Goal: Task Accomplishment & Management: Manage account settings

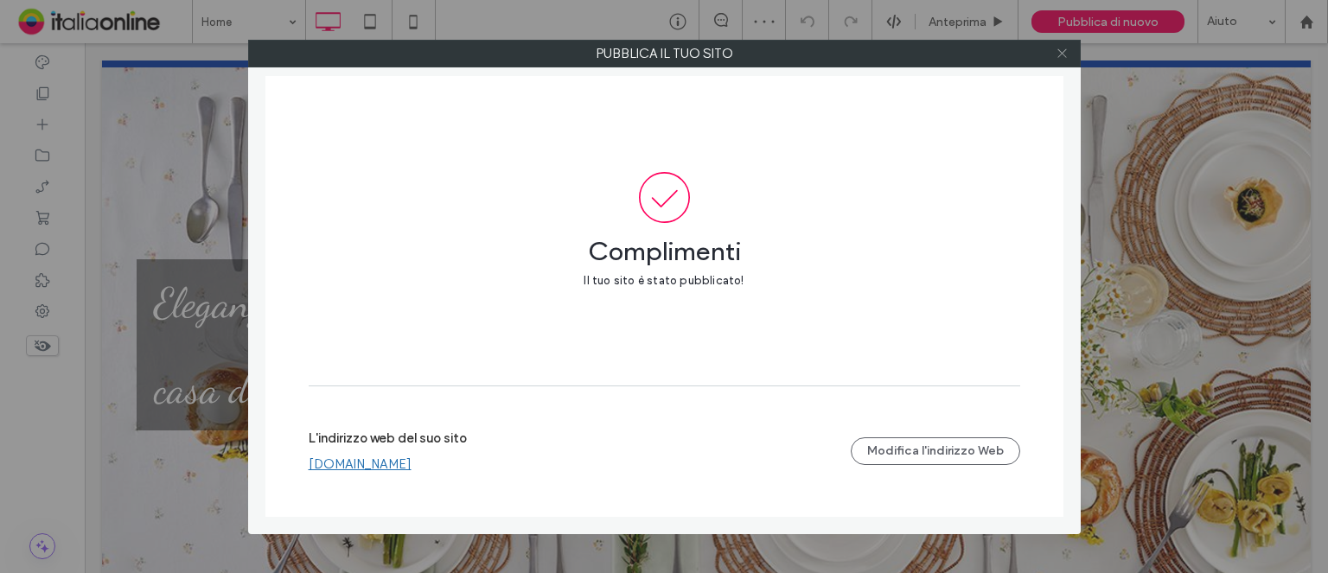
click at [1058, 49] on use at bounding box center [1061, 53] width 9 height 9
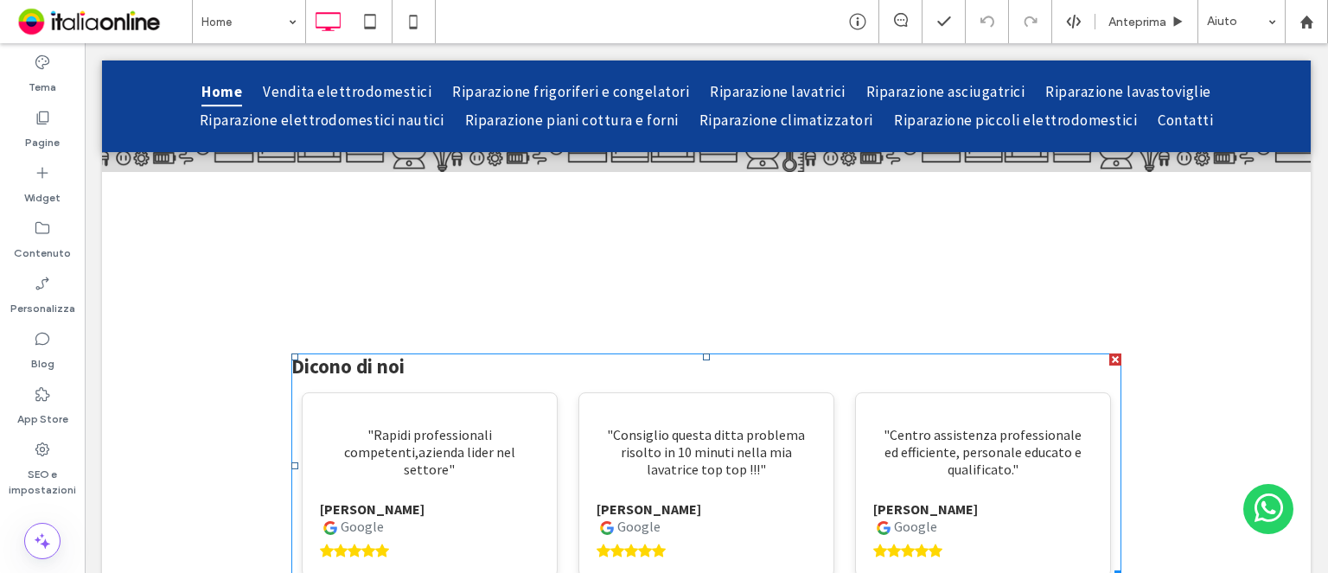
scroll to position [5232, 0]
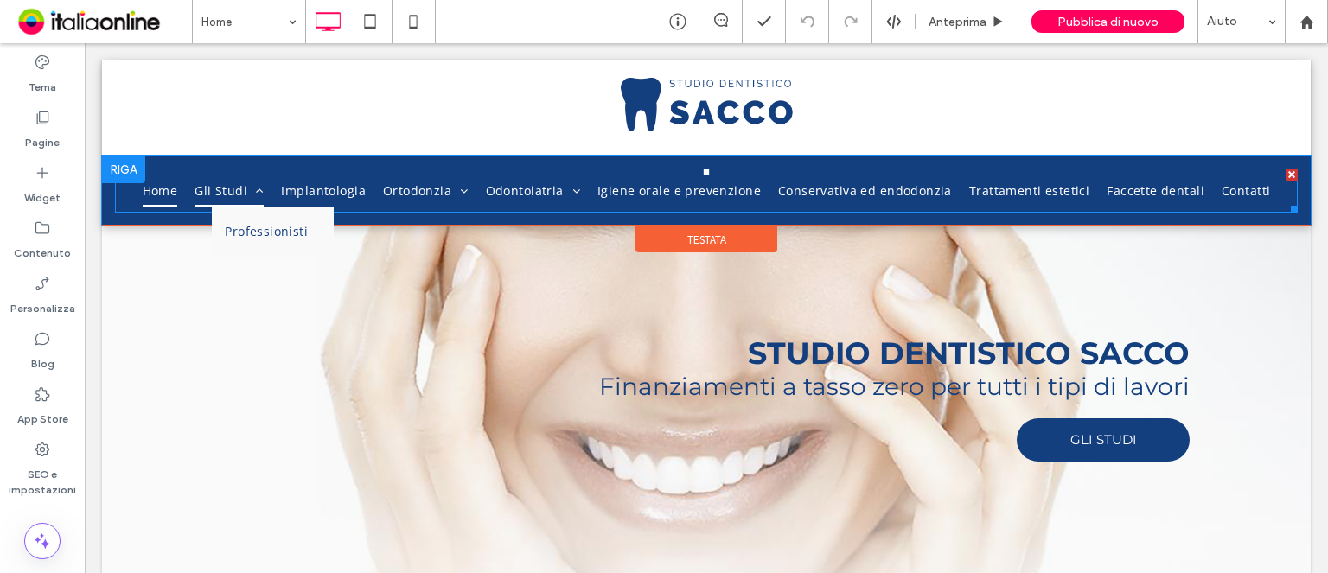
click at [260, 193] on span at bounding box center [255, 191] width 16 height 12
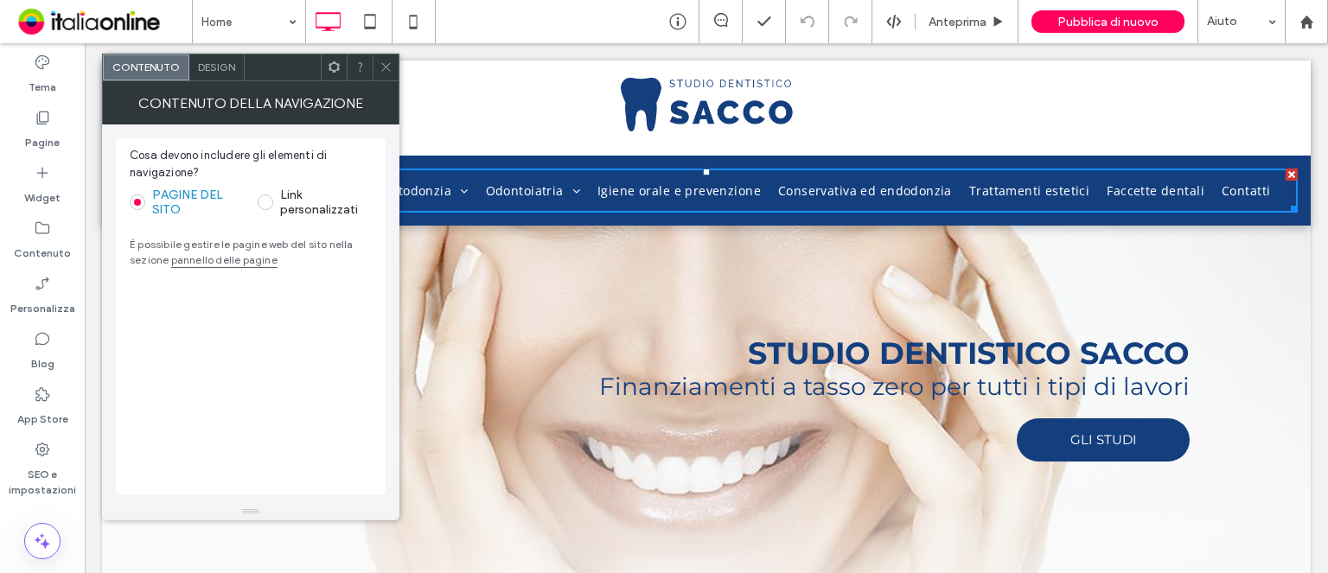
click at [380, 72] on icon at bounding box center [386, 67] width 13 height 13
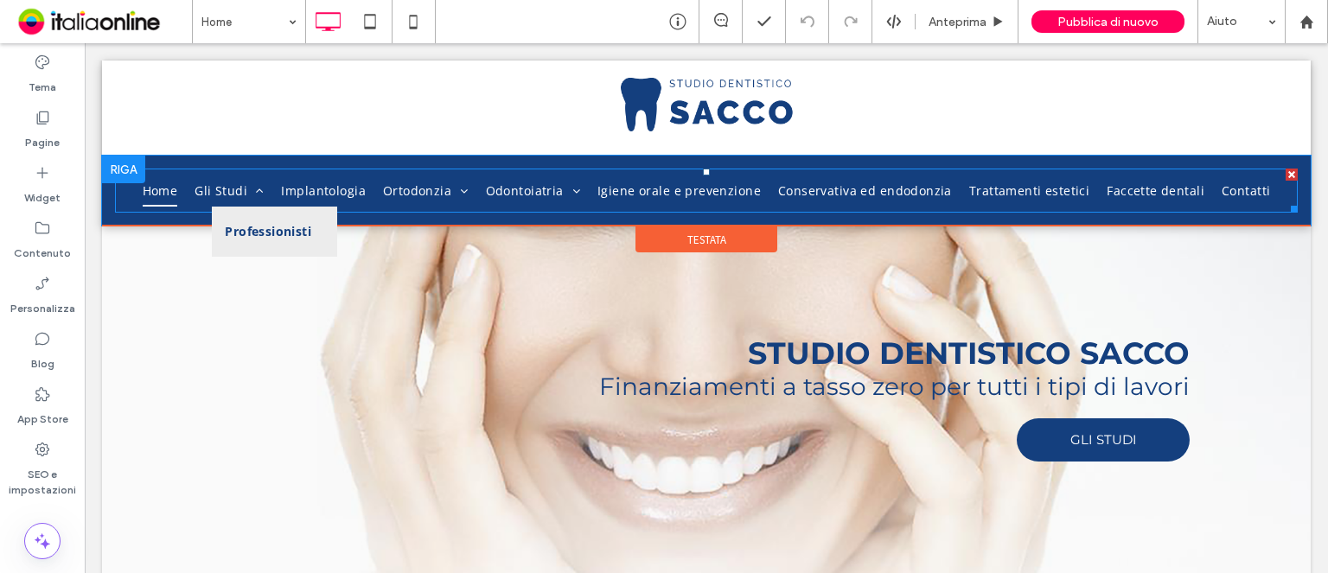
click at [269, 237] on span "Professionisti" at bounding box center [268, 232] width 86 height 24
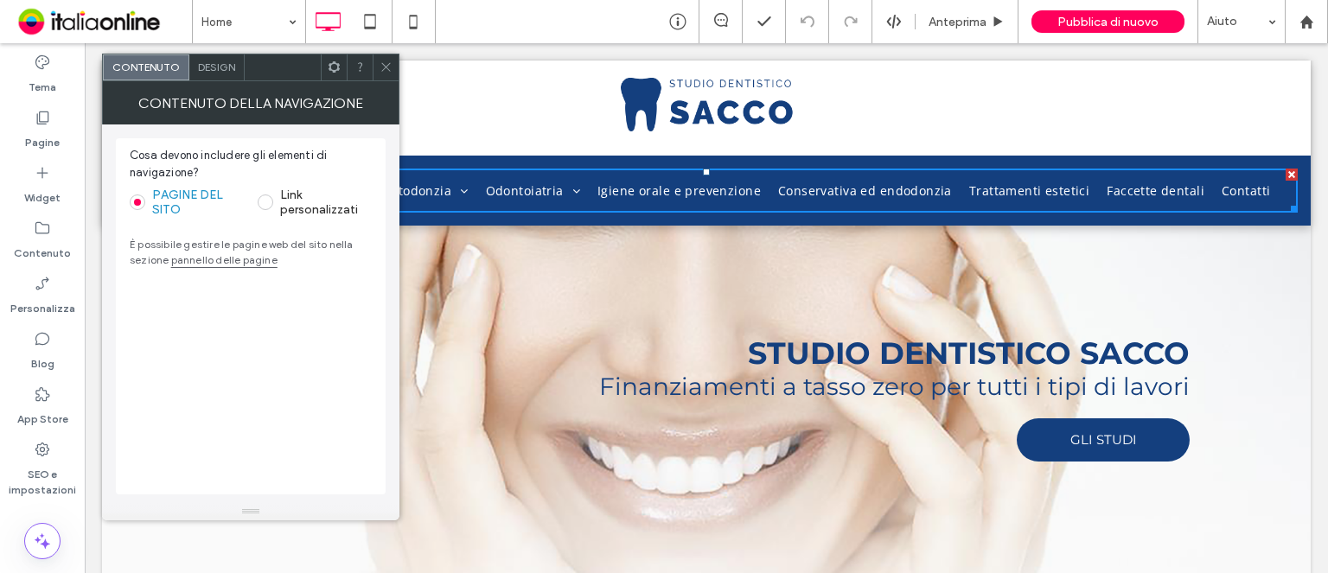
click at [221, 262] on link "pannello delle pagine" at bounding box center [224, 259] width 106 height 13
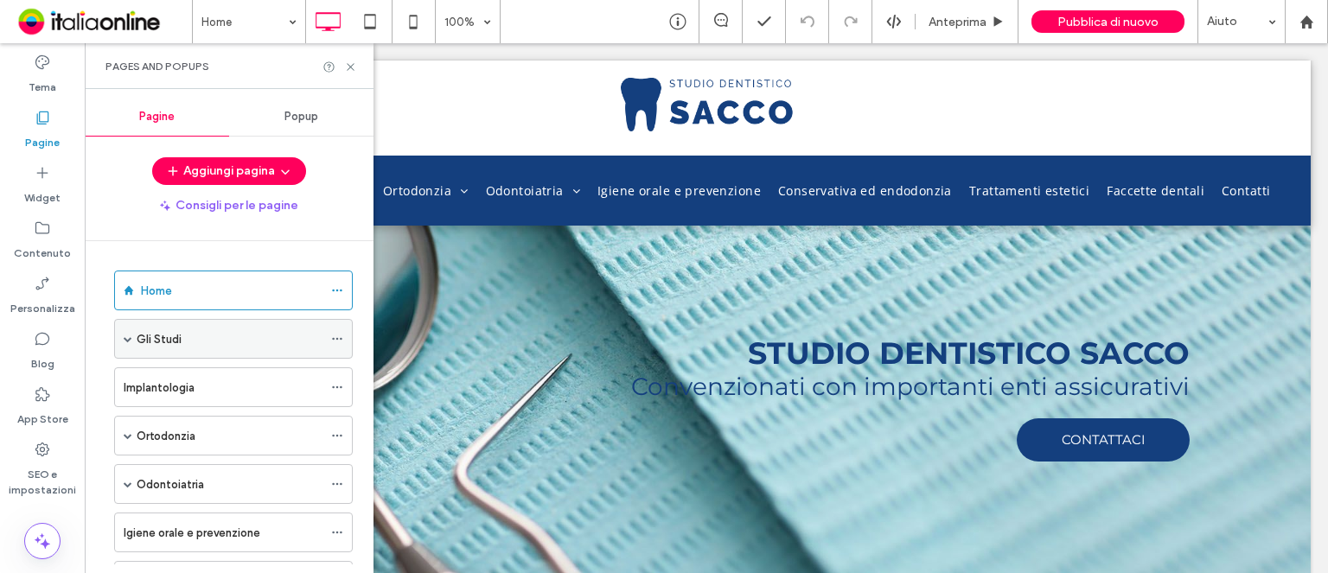
click at [130, 340] on span at bounding box center [128, 339] width 9 height 9
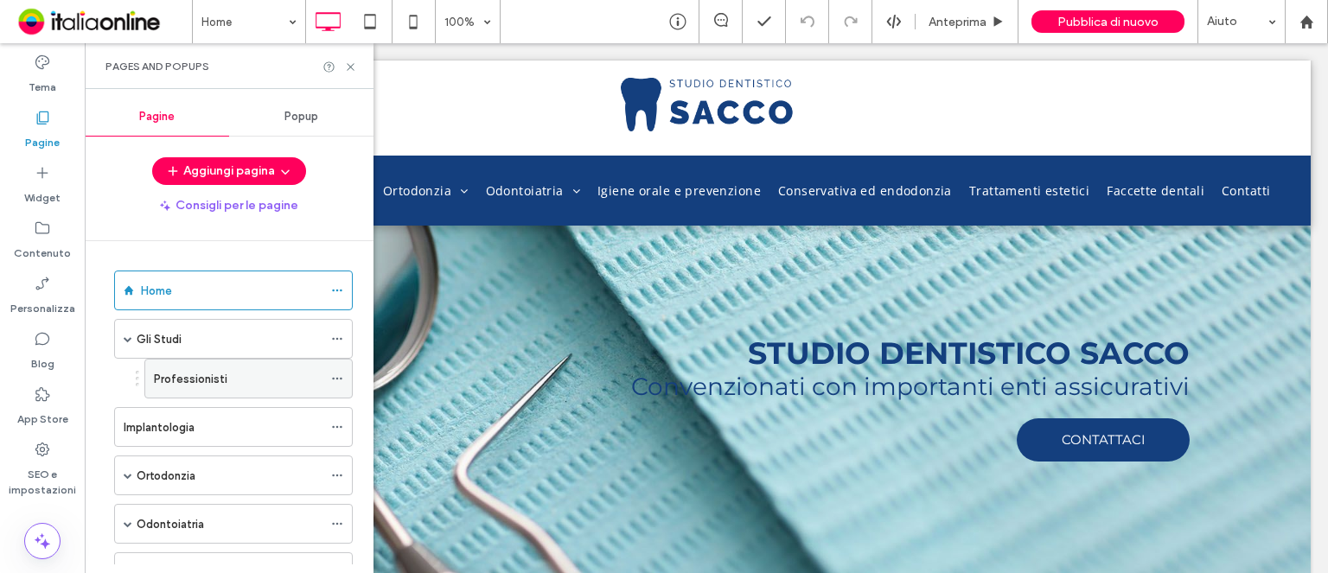
click at [184, 380] on label "Professionisti" at bounding box center [190, 379] width 73 height 30
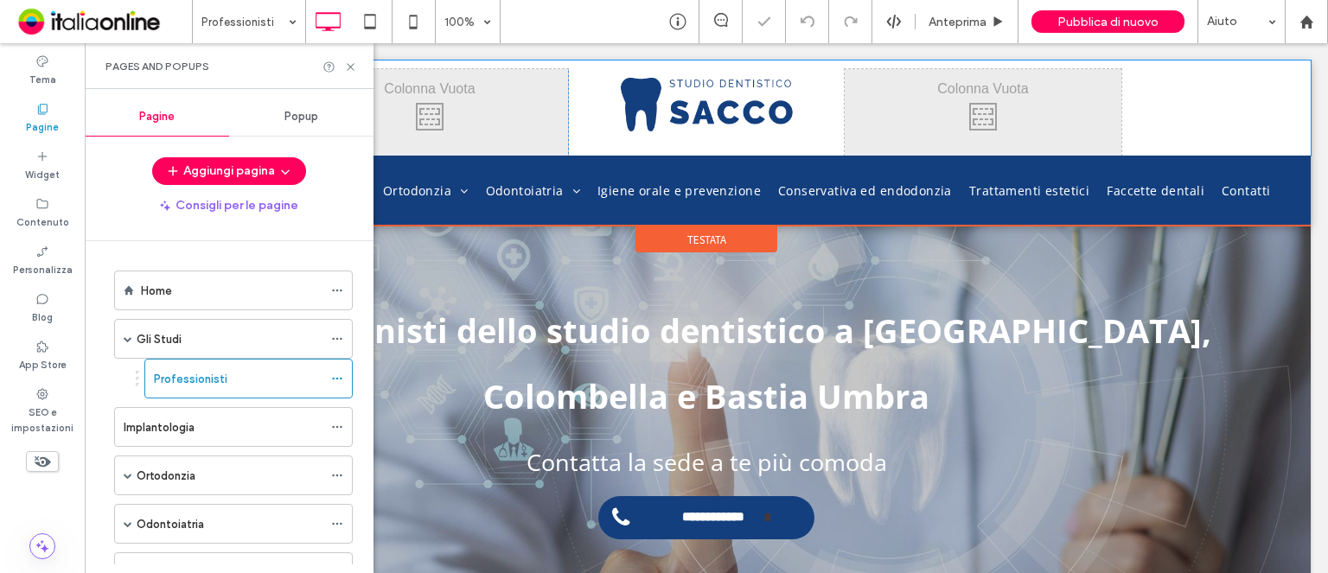
scroll to position [86, 0]
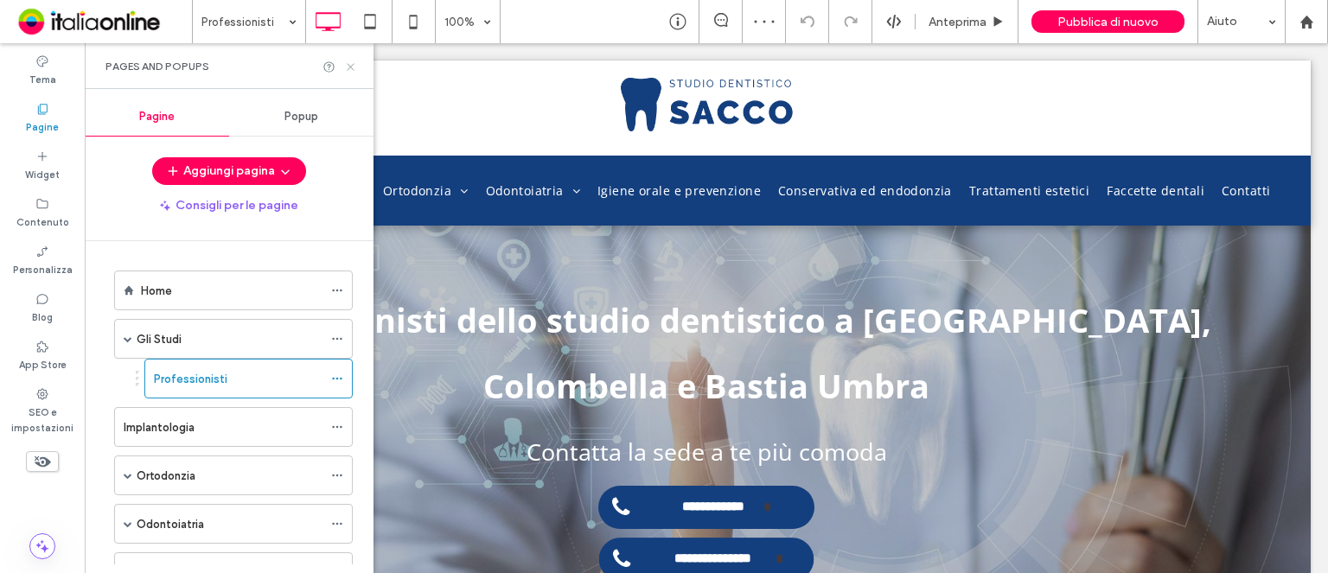
click at [346, 68] on icon at bounding box center [350, 67] width 13 height 13
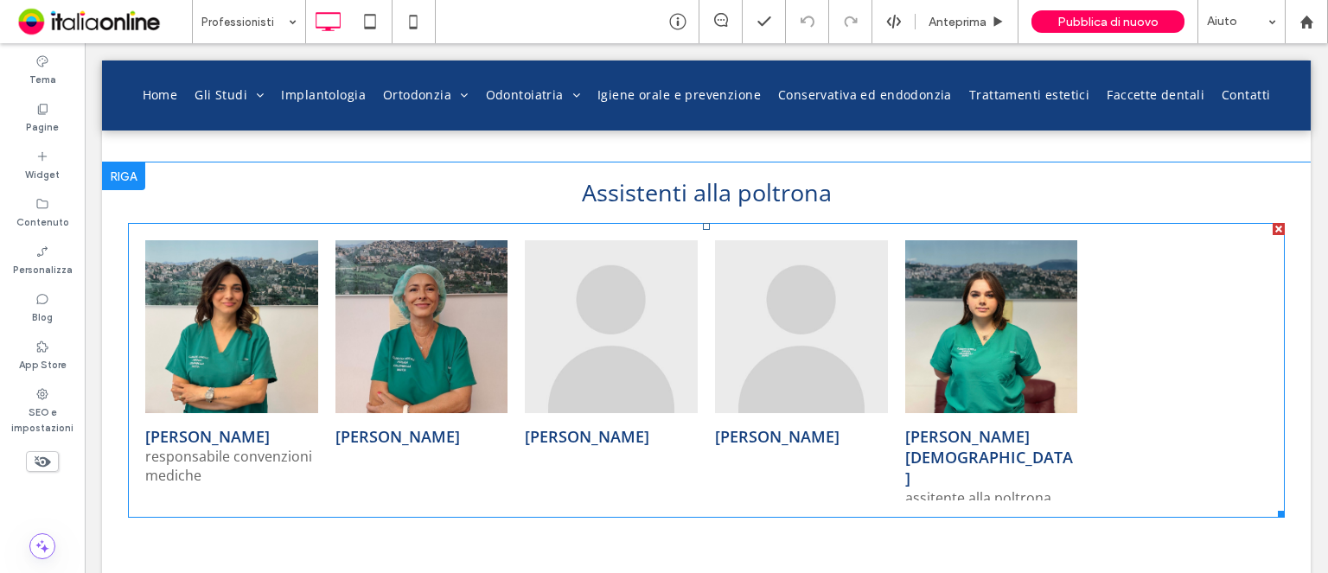
scroll to position [2248, 0]
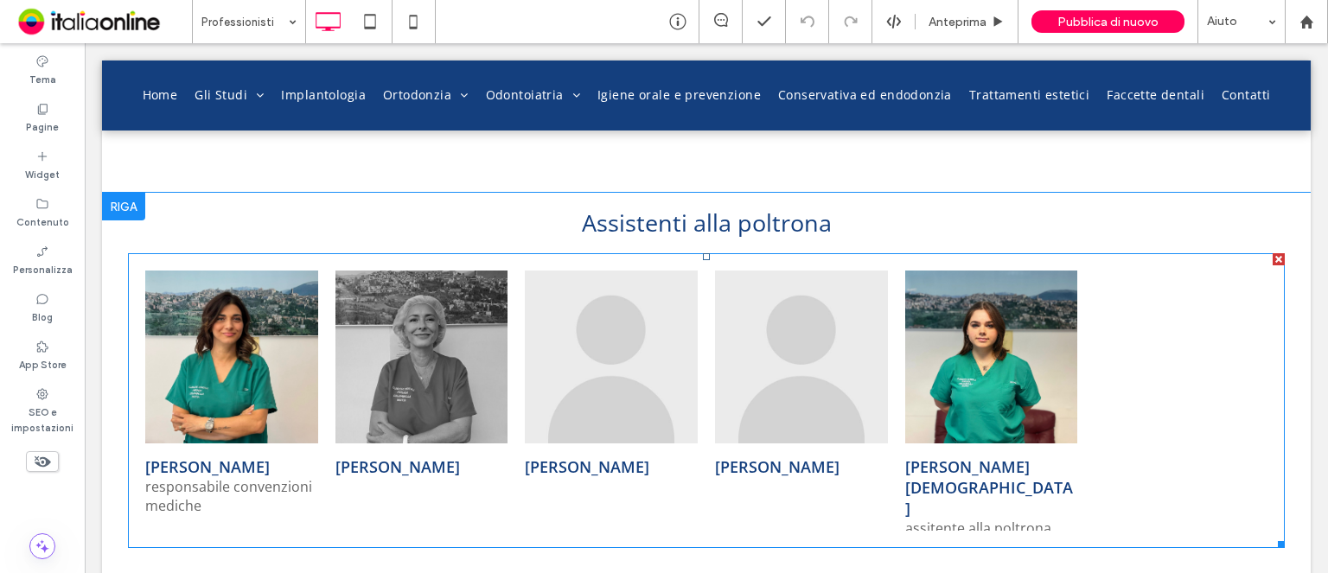
click at [389, 446] on span "[PERSON_NAME] Button" at bounding box center [421, 487] width 173 height 87
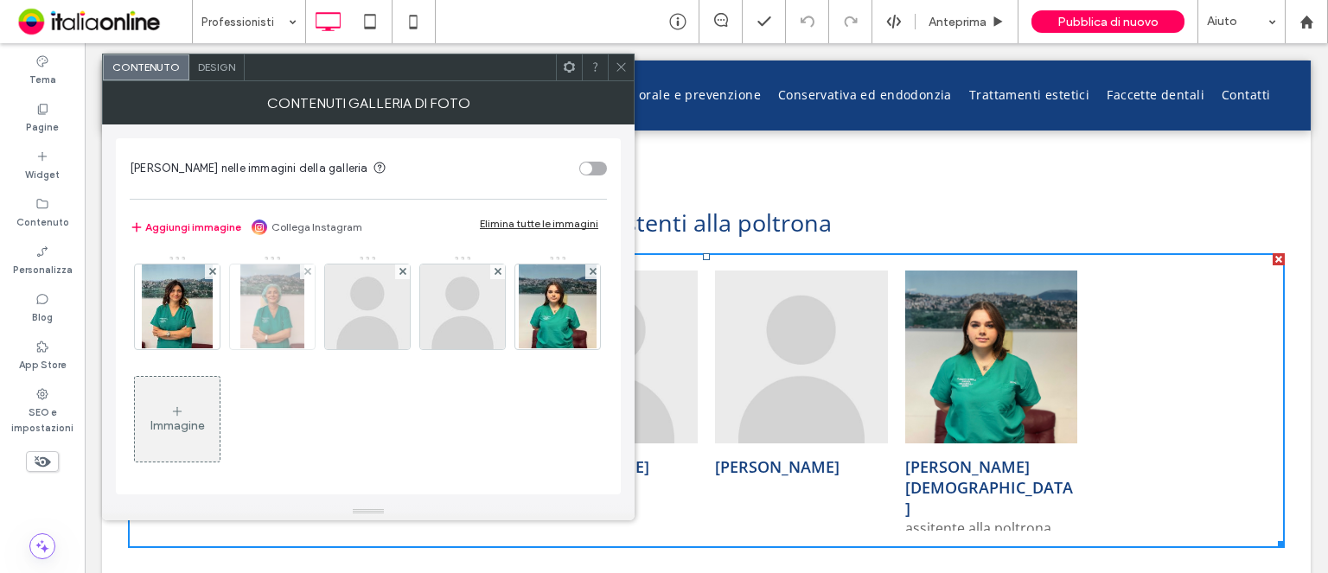
click at [281, 324] on img at bounding box center [272, 307] width 64 height 85
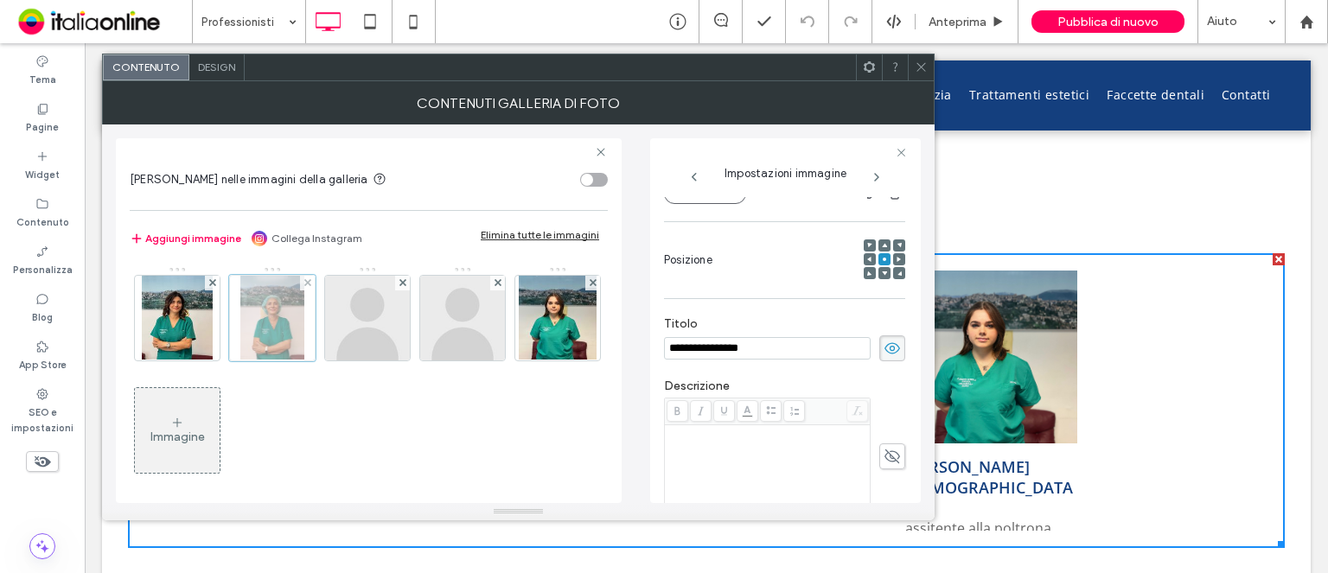
scroll to position [0, 0]
click at [723, 452] on div "Rich Text Editor" at bounding box center [767, 470] width 201 height 86
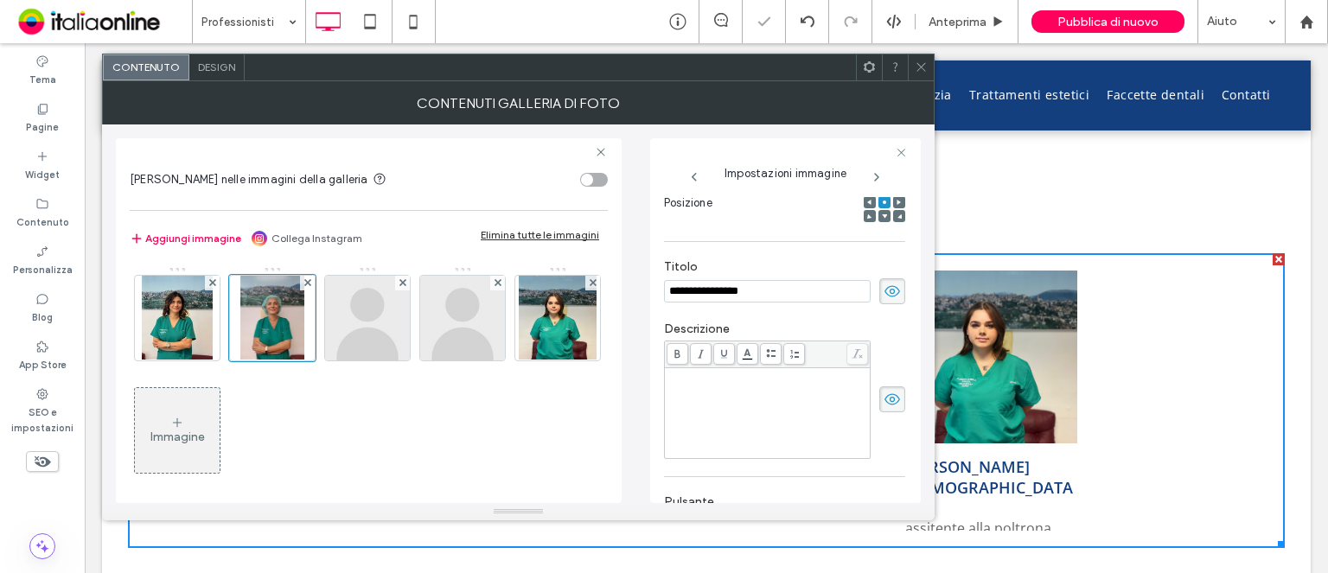
scroll to position [315, 0]
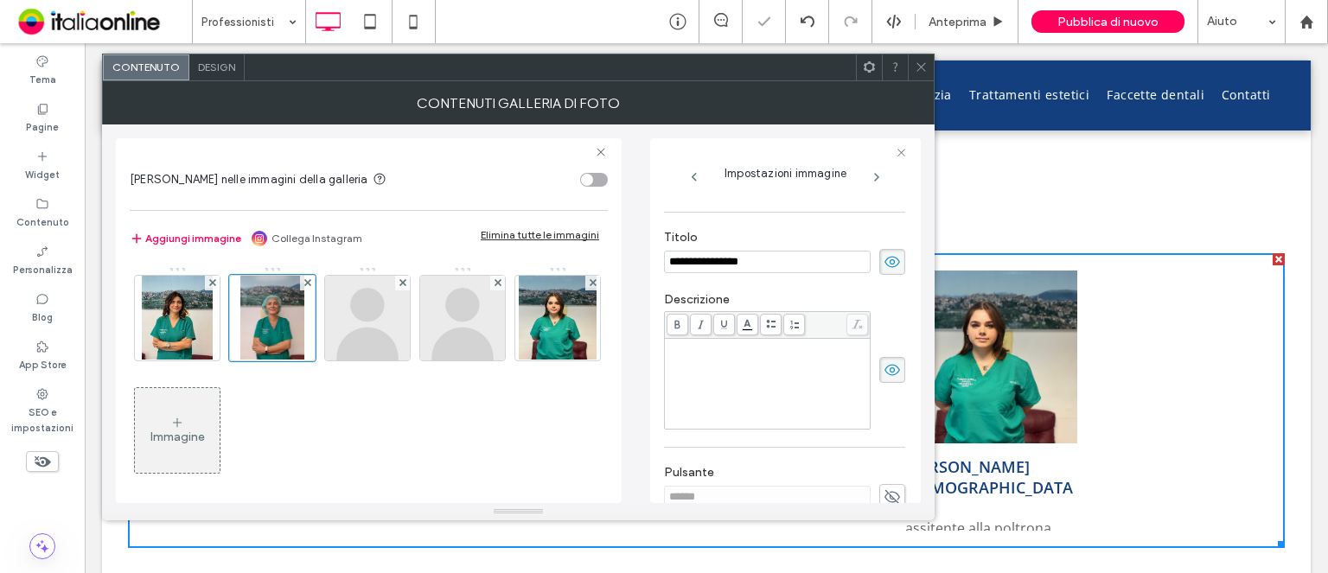
click at [730, 373] on div "Rich Text Editor" at bounding box center [767, 384] width 201 height 86
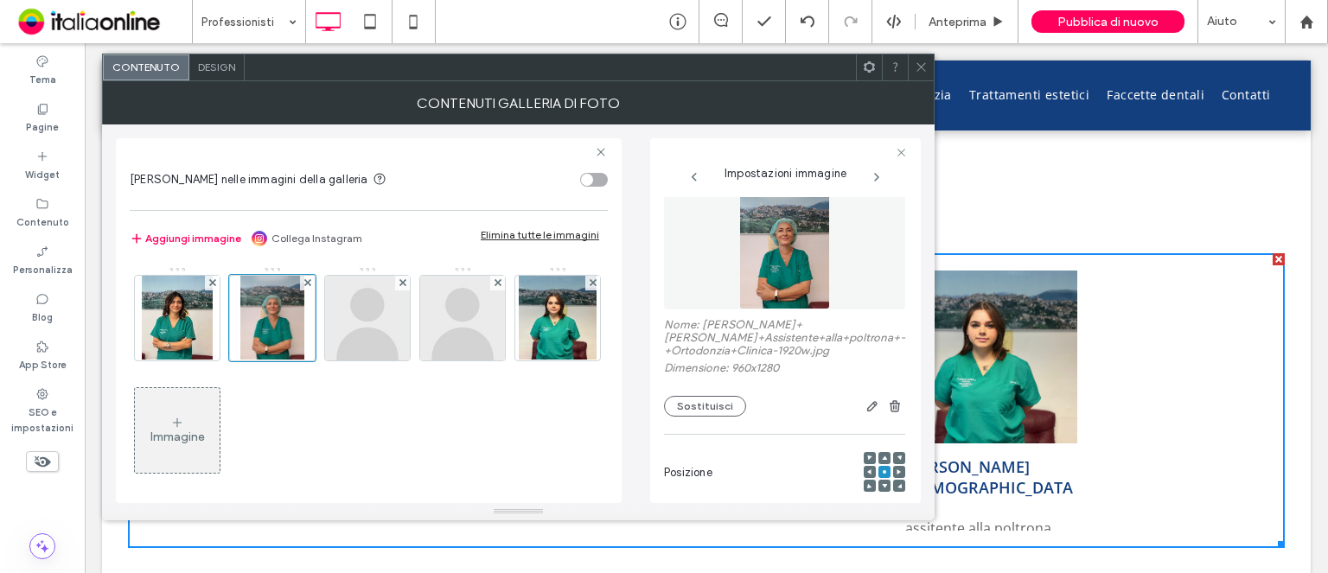
scroll to position [0, 0]
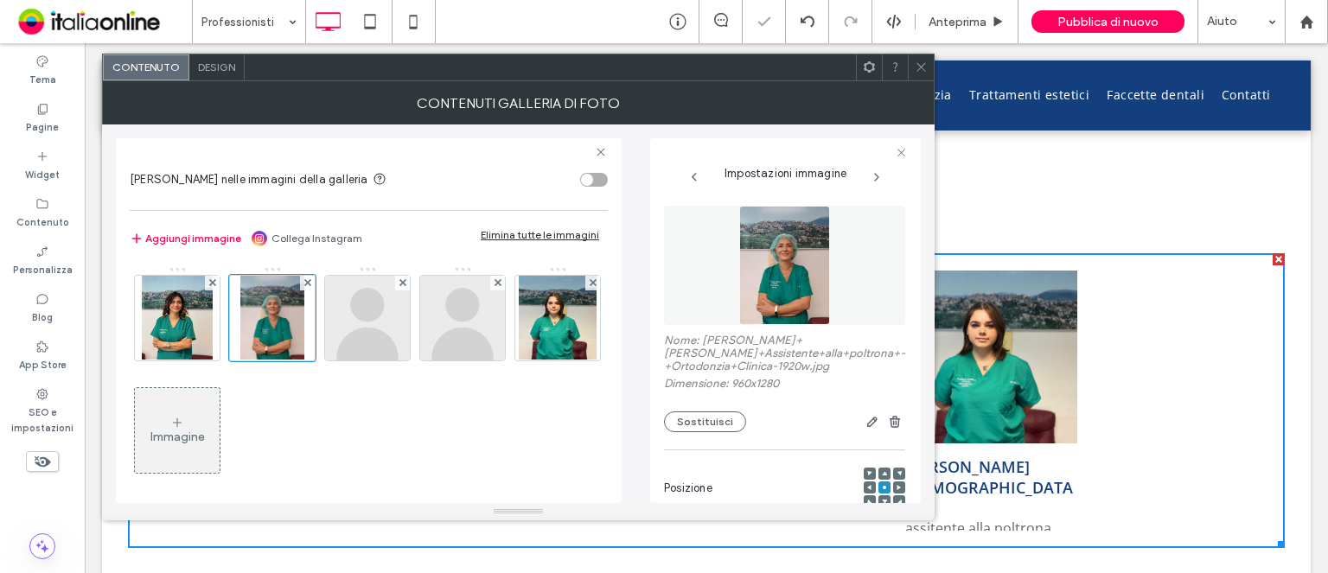
click at [919, 76] on span at bounding box center [921, 67] width 13 height 26
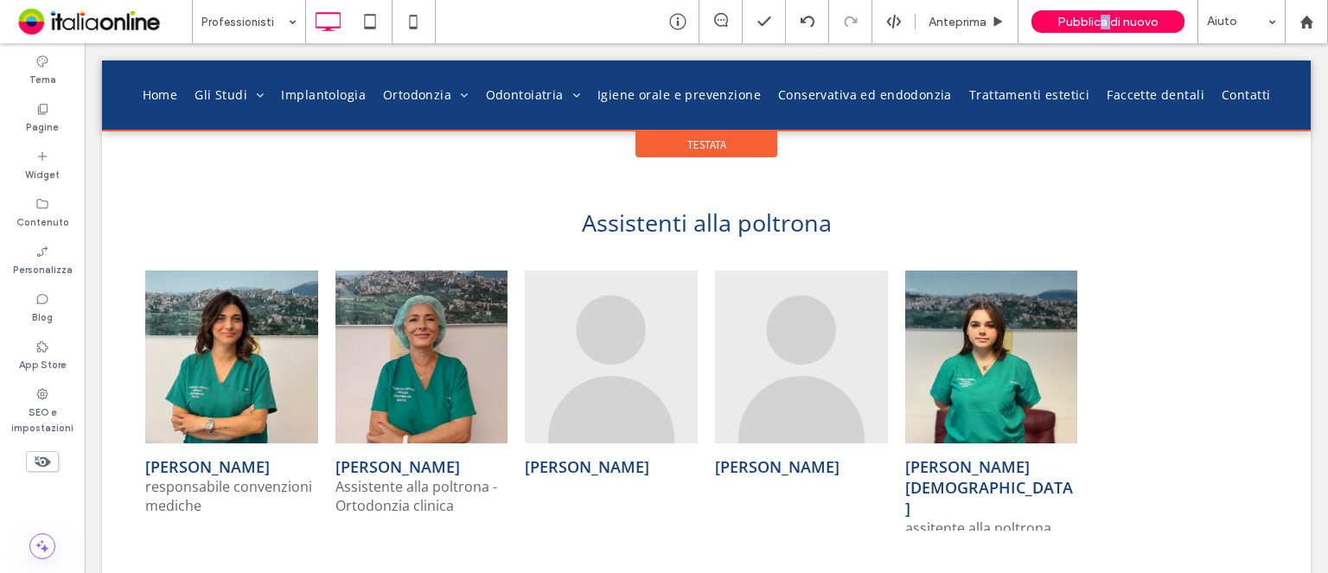
drag, startPoint x: 1184, startPoint y: 63, endPoint x: 1120, endPoint y: 73, distance: 65.7
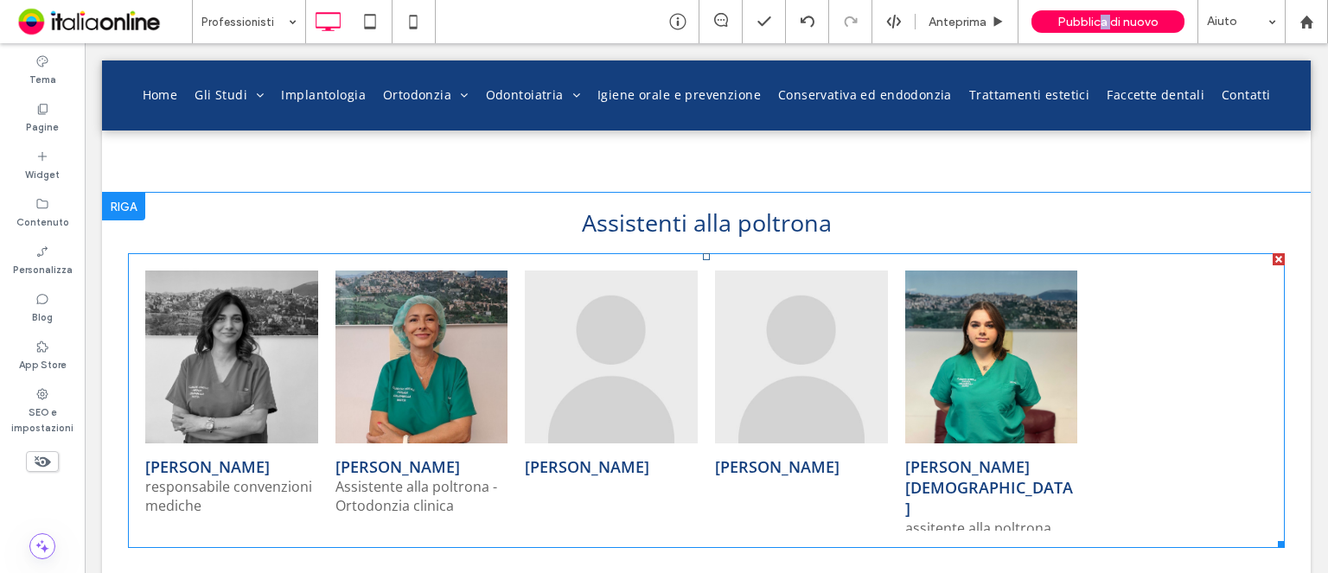
click at [202, 477] on p "responsabile convenzioni mediche" at bounding box center [231, 496] width 173 height 38
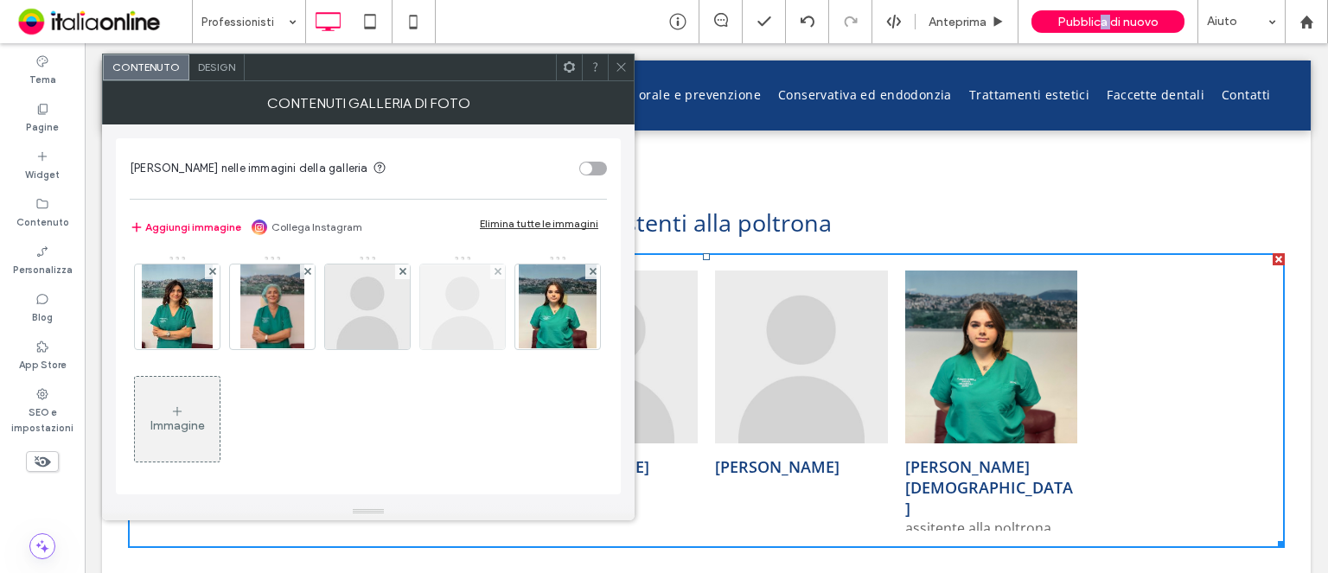
click at [188, 298] on img at bounding box center [177, 307] width 70 height 85
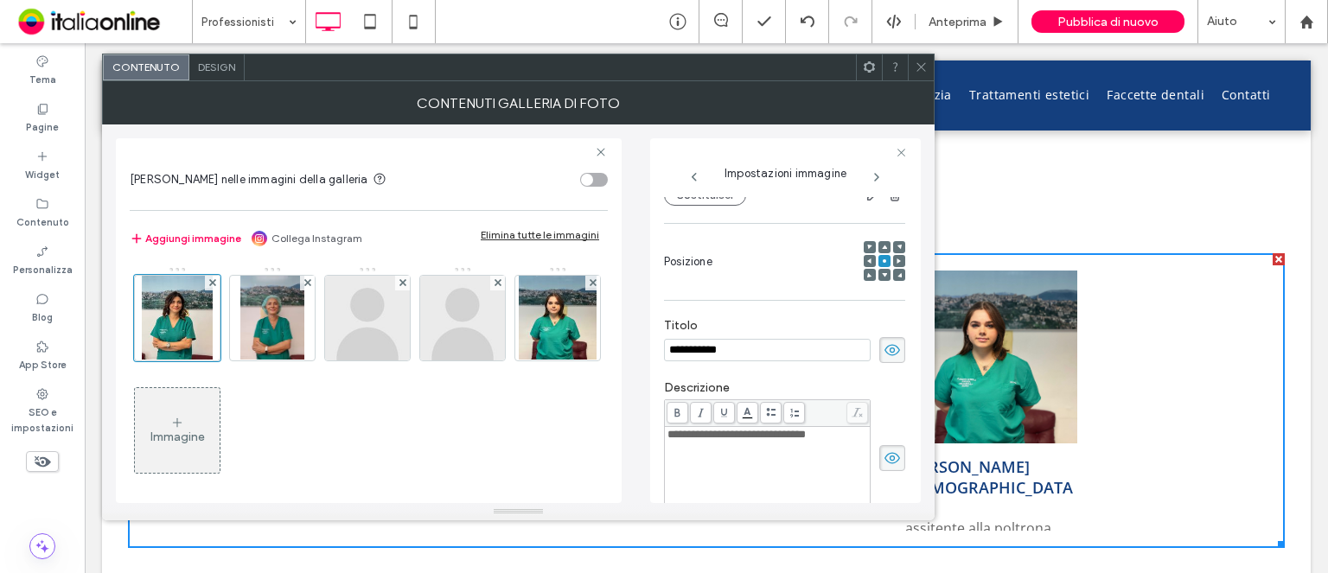
click at [667, 434] on span "**********" at bounding box center [736, 434] width 138 height 11
click at [672, 437] on span "**********" at bounding box center [736, 434] width 138 height 11
click at [917, 70] on use at bounding box center [920, 67] width 9 height 9
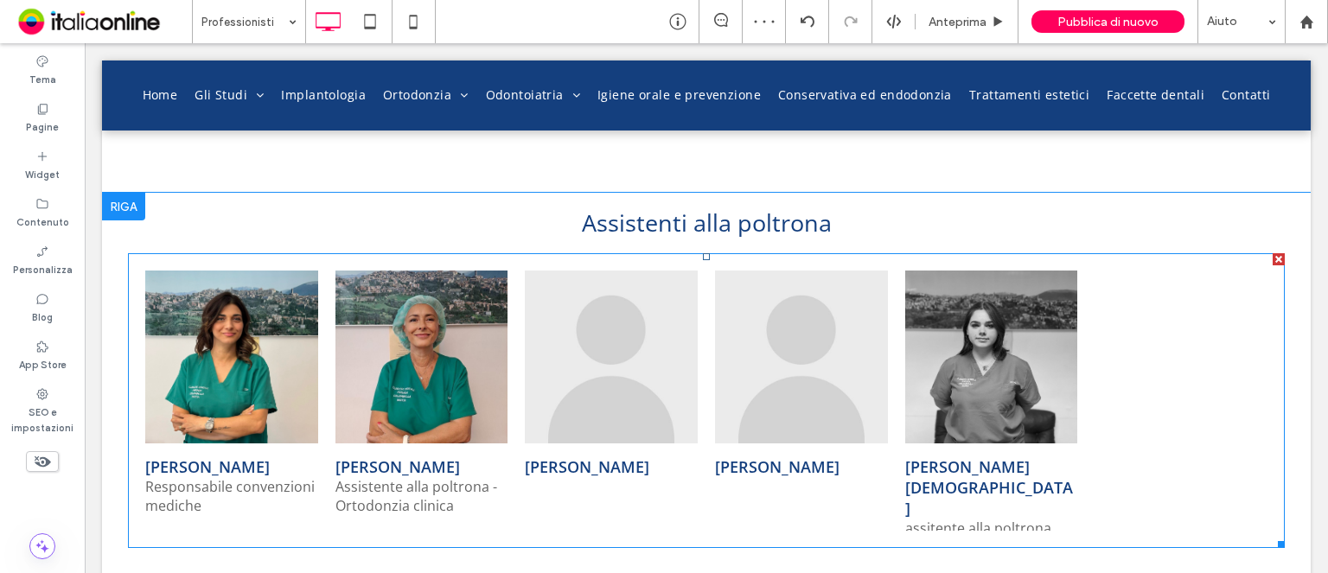
click at [958, 519] on p "assitente alla poltrona" at bounding box center [978, 528] width 146 height 19
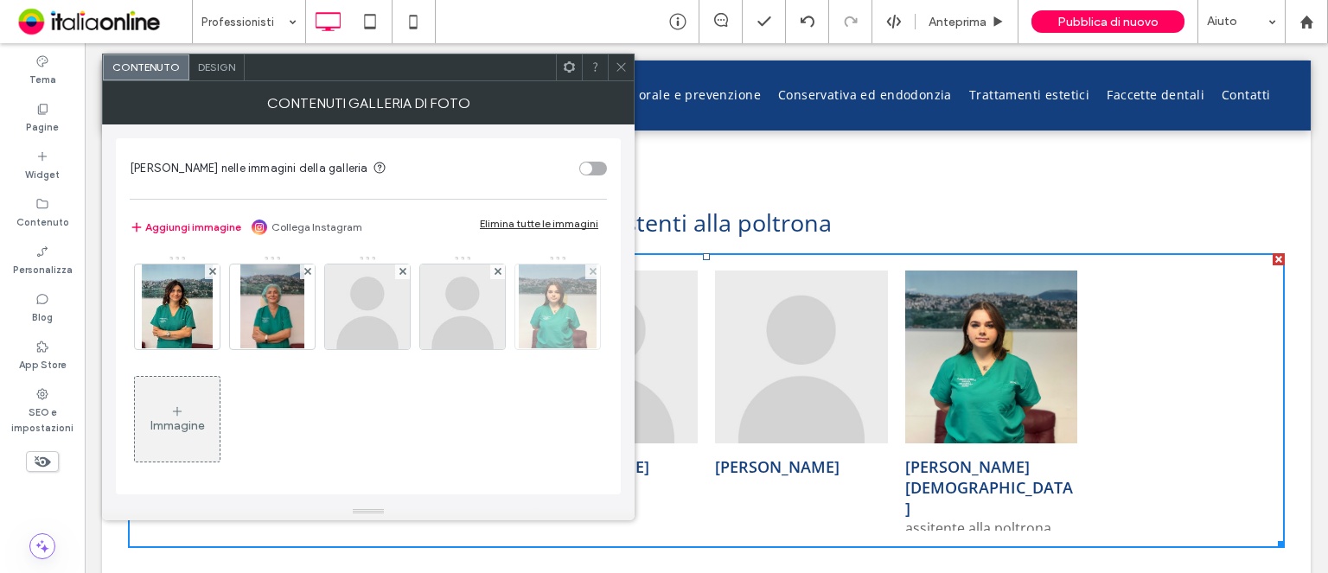
click at [519, 349] on img at bounding box center [558, 307] width 78 height 85
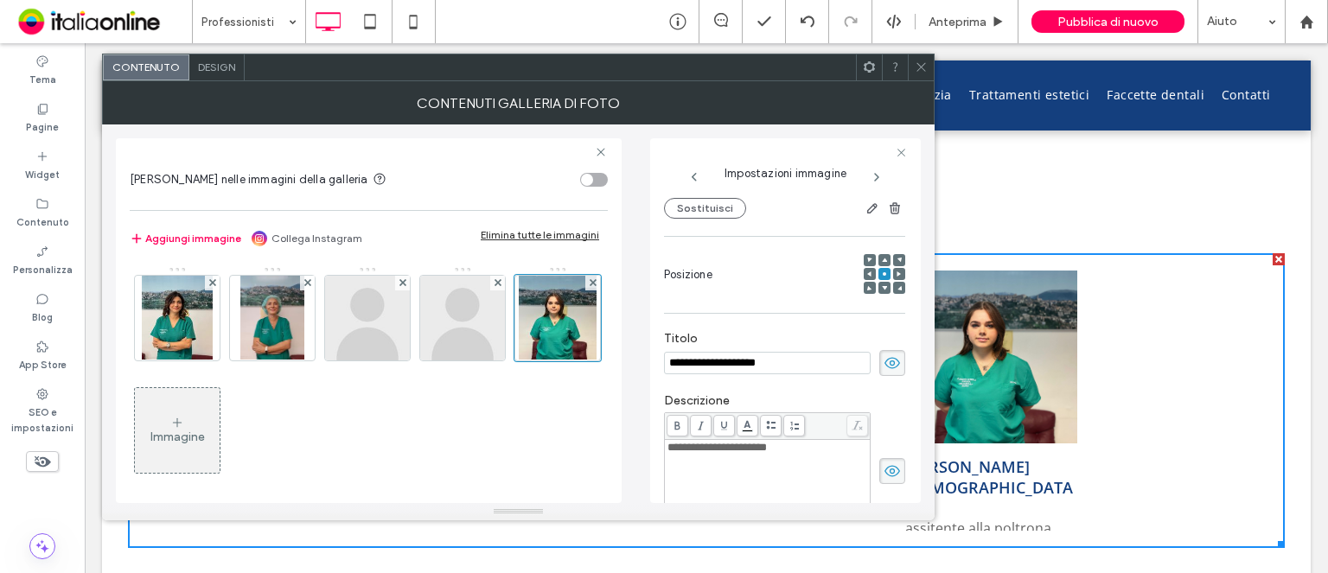
click at [671, 442] on span "**********" at bounding box center [716, 447] width 99 height 11
click at [920, 71] on icon at bounding box center [921, 67] width 13 height 13
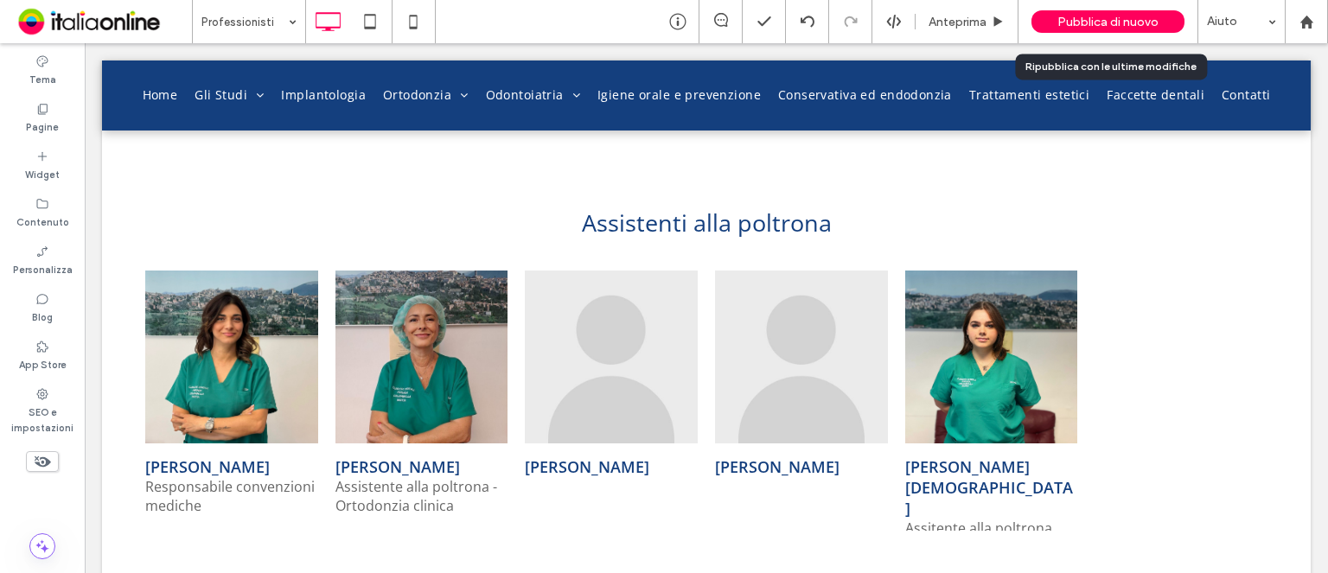
click at [1092, 18] on span "Pubblica di nuovo" at bounding box center [1107, 22] width 101 height 15
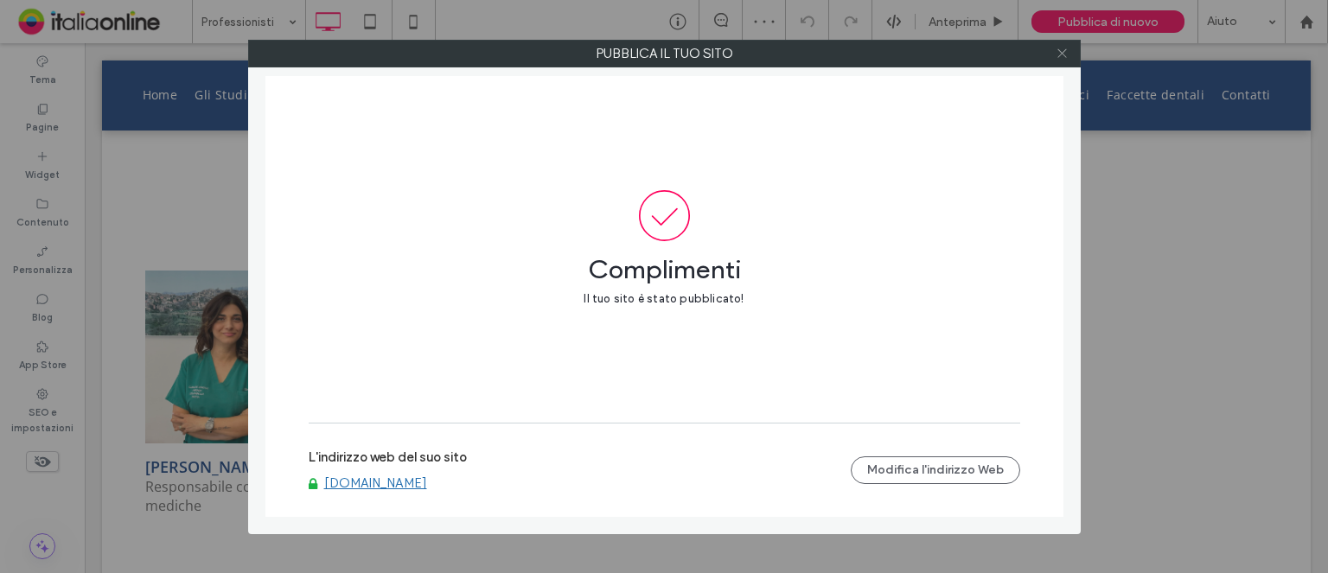
click at [1057, 54] on icon at bounding box center [1062, 53] width 13 height 13
